Goal: Transaction & Acquisition: Purchase product/service

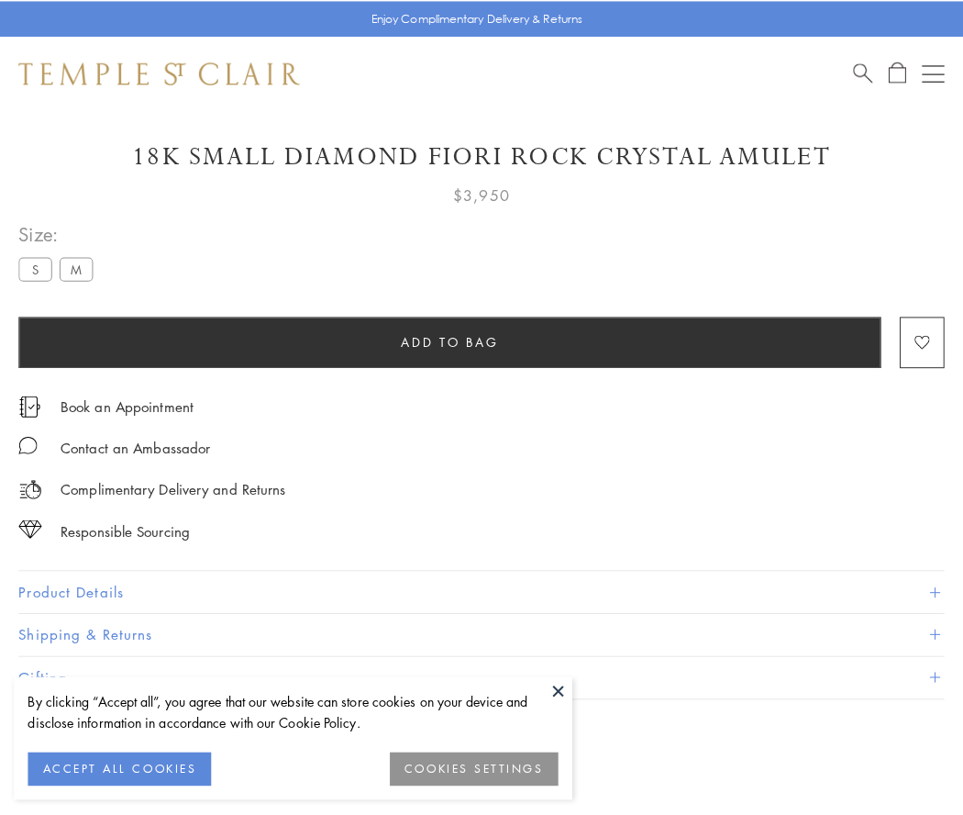
scroll to position [93, 0]
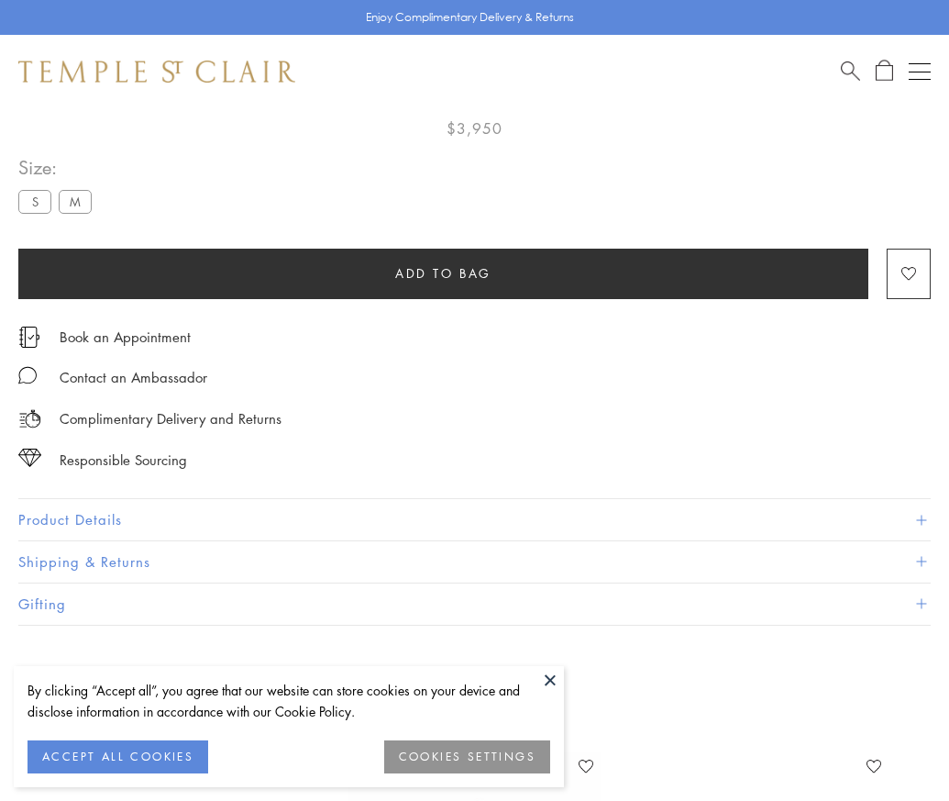
click at [443, 272] on span "Add to bag" at bounding box center [443, 273] width 96 height 20
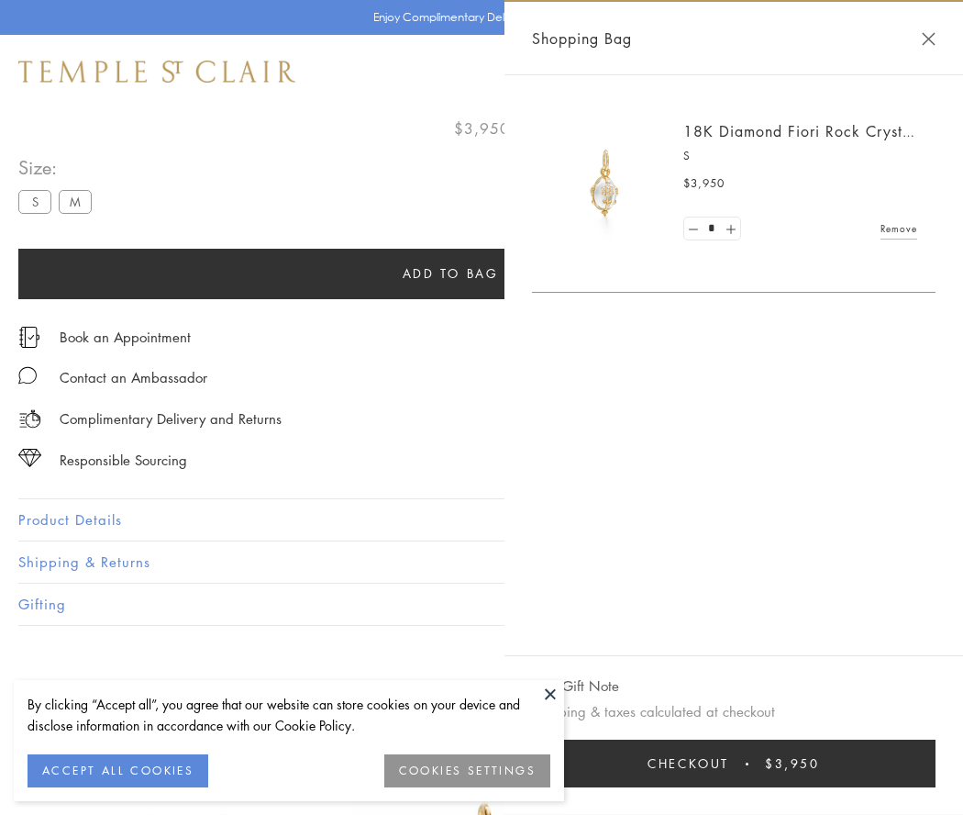
click at [729, 763] on span "Checkout" at bounding box center [689, 763] width 82 height 20
